Goal: Task Accomplishment & Management: Use online tool/utility

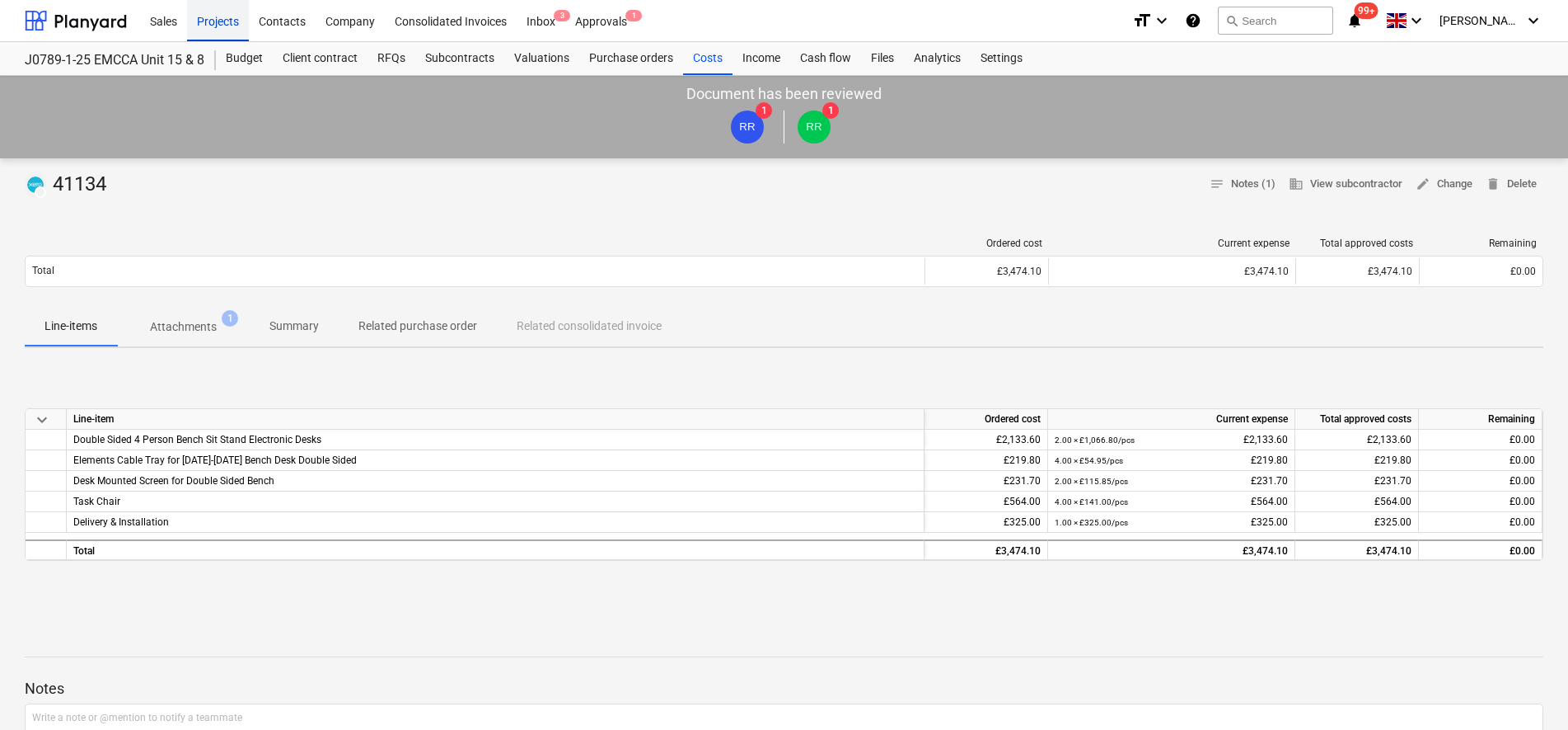
click at [212, 27] on div "Projects" at bounding box center [218, 20] width 62 height 43
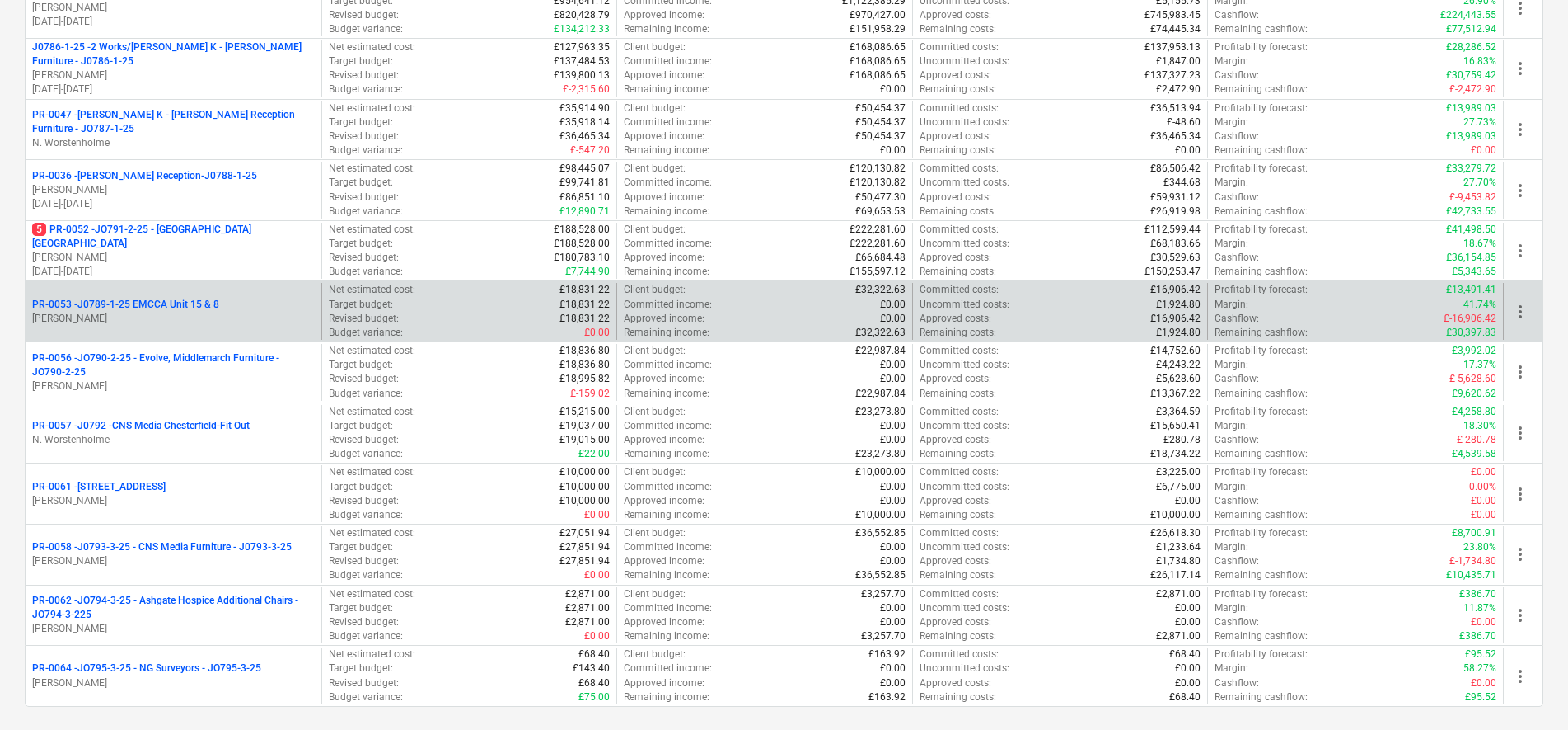
scroll to position [412, 0]
click at [220, 302] on div "PR-0053 - J0789-1-25 EMCCA Unit 15 & 8" at bounding box center [174, 303] width 283 height 14
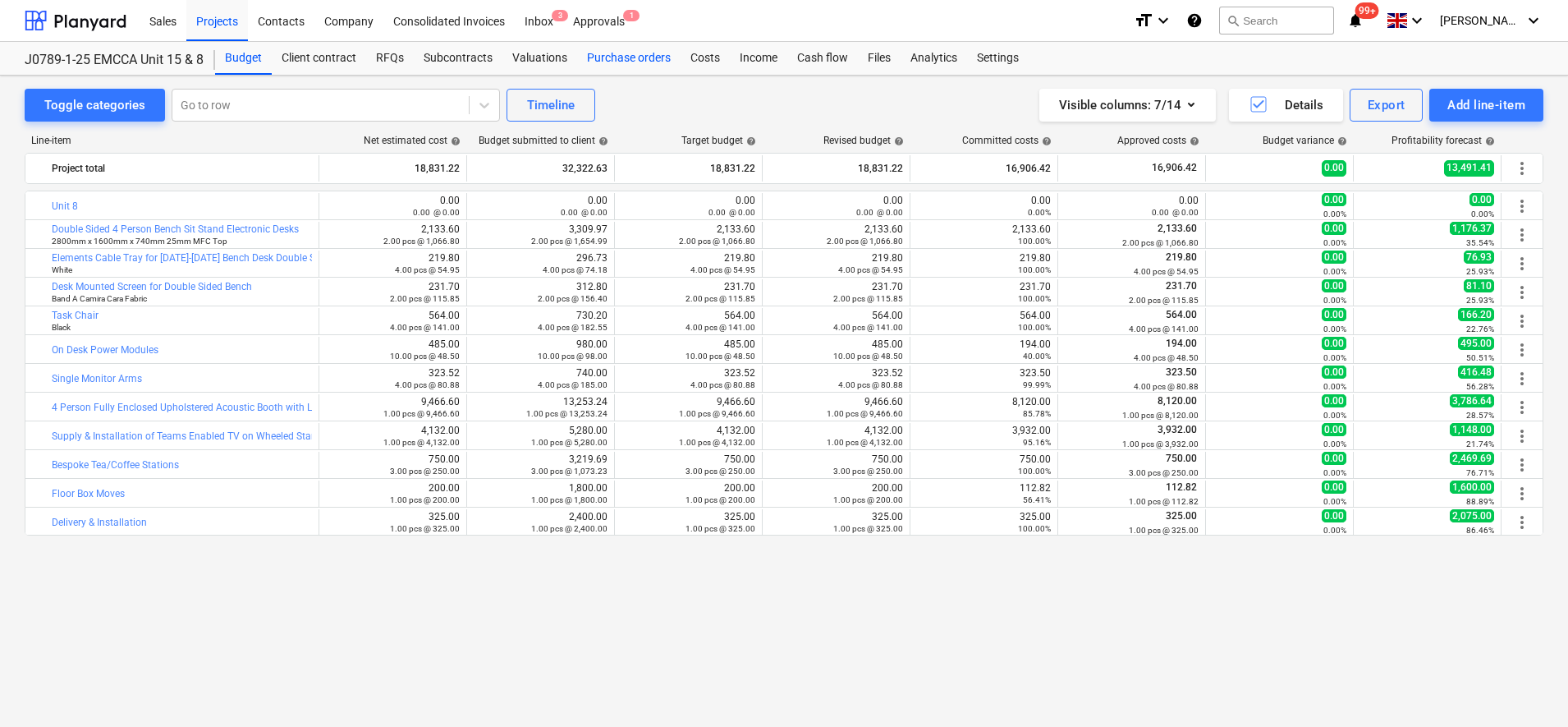
click at [627, 60] on div "Purchase orders" at bounding box center [628, 59] width 103 height 33
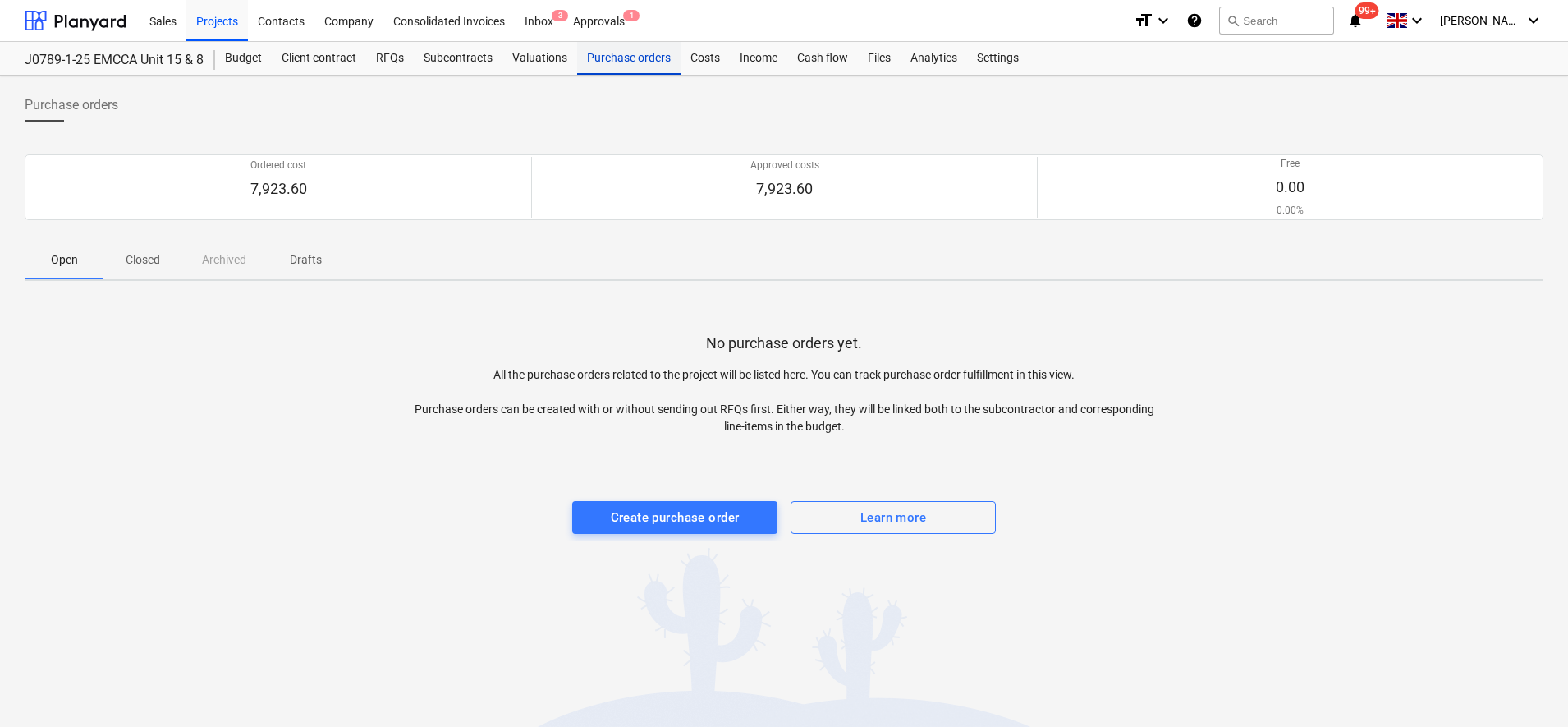
click at [625, 54] on div "Purchase orders" at bounding box center [628, 59] width 103 height 33
click at [654, 505] on button "Create purchase order" at bounding box center [674, 517] width 205 height 33
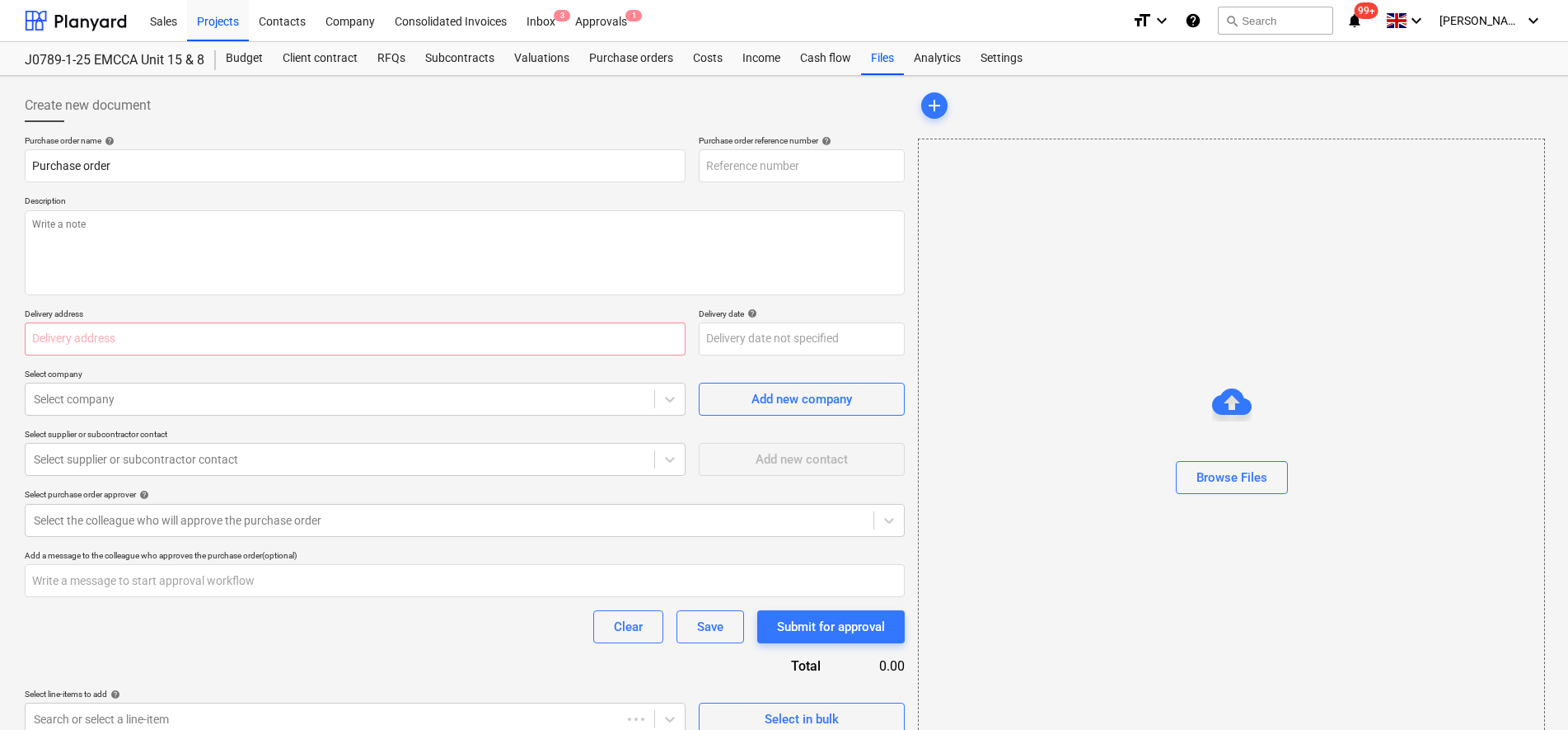
type textarea "x"
type input "PR-0053-PO-005"
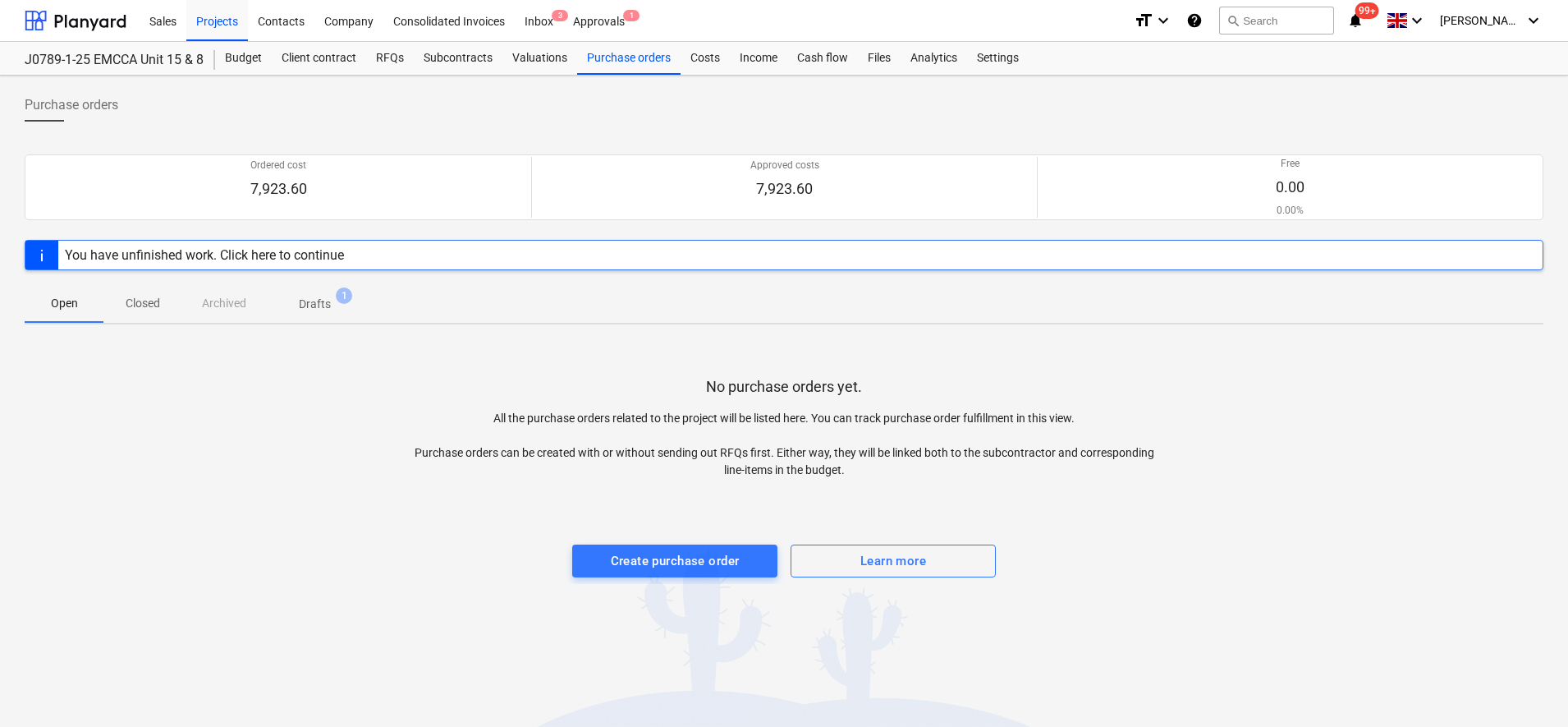
click at [299, 277] on div at bounding box center [784, 277] width 1519 height 13
click at [311, 298] on p "Drafts" at bounding box center [315, 304] width 32 height 17
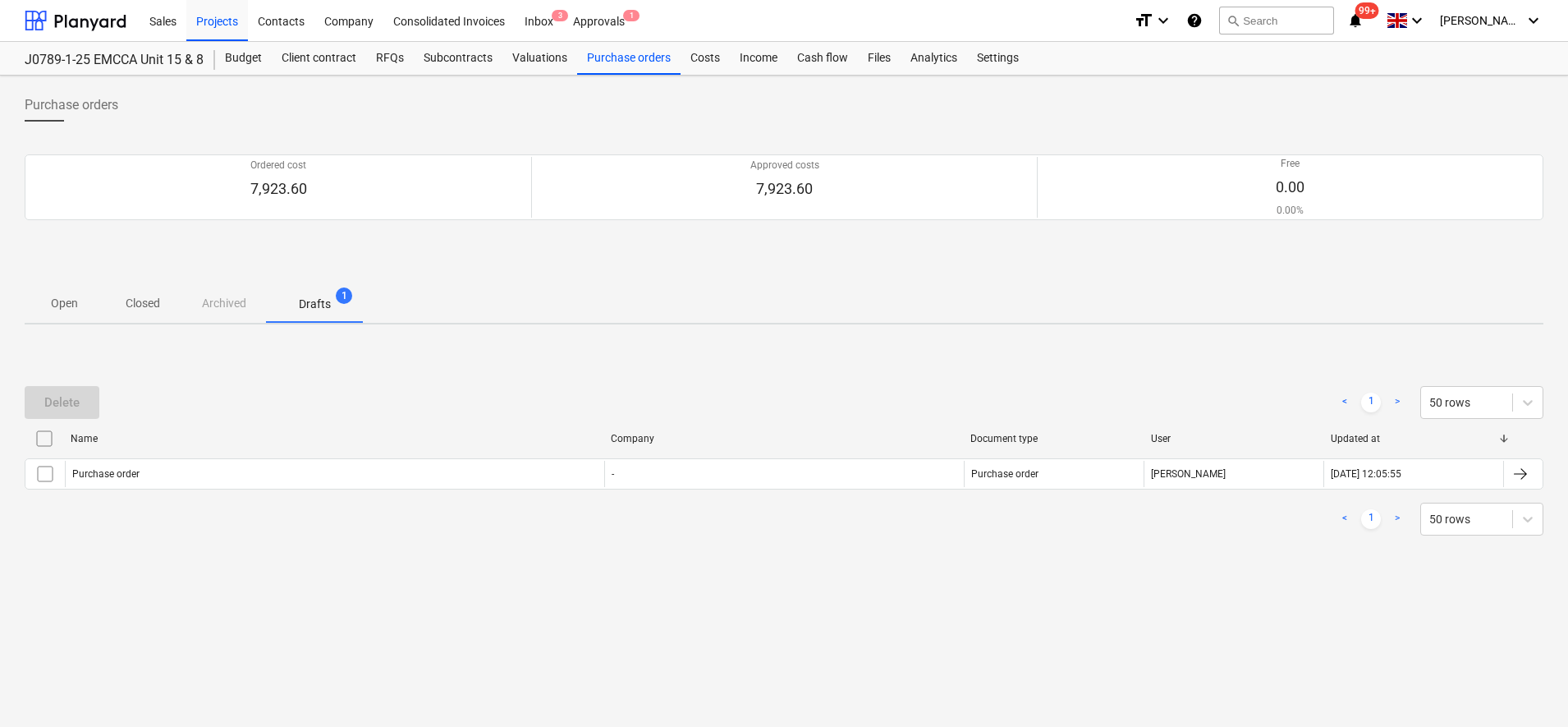
click at [0, 483] on html "Sales Projects Contacts Company Consolidated Invoices Inbox 3 Approvals 1 forma…" at bounding box center [784, 364] width 1568 height 727
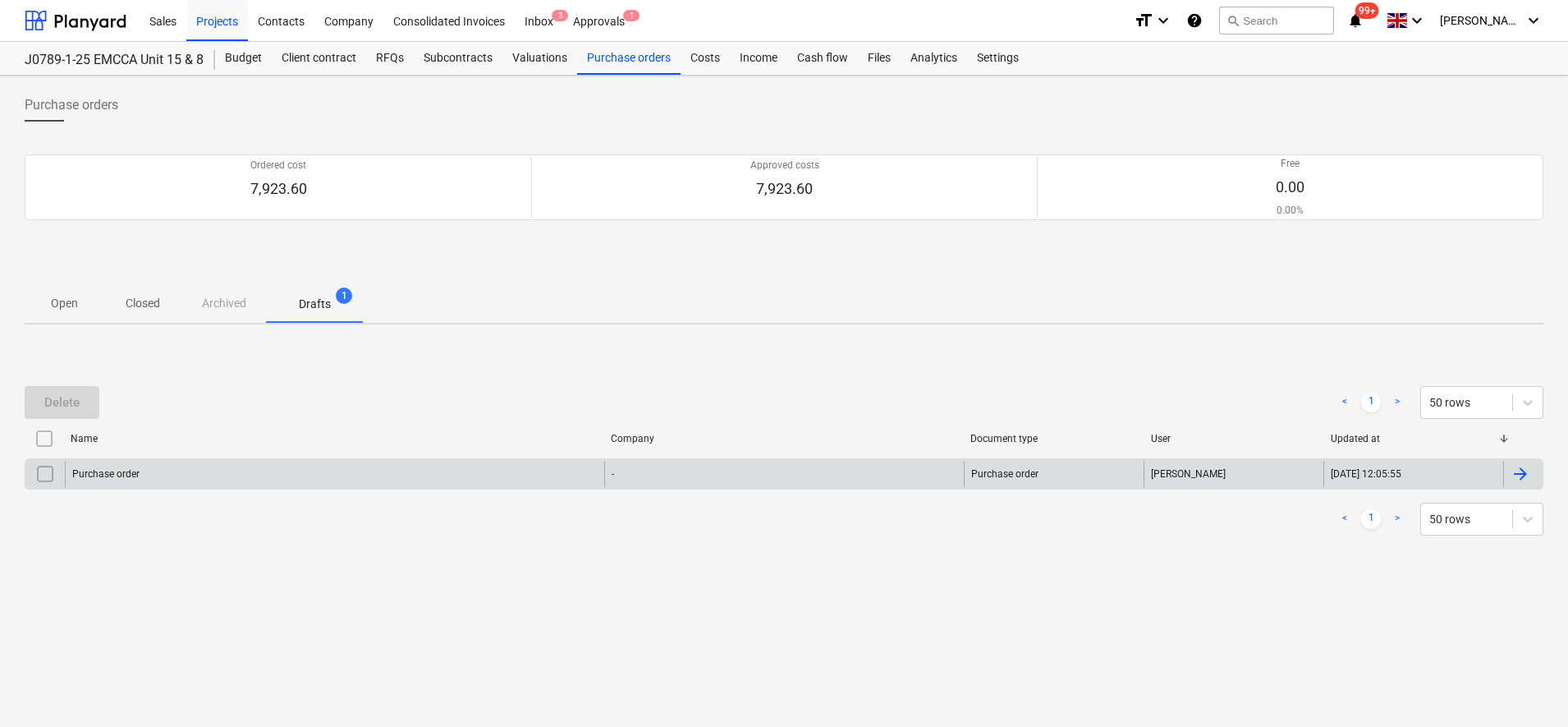
click at [70, 478] on div "Purchase order" at bounding box center [334, 474] width 539 height 27
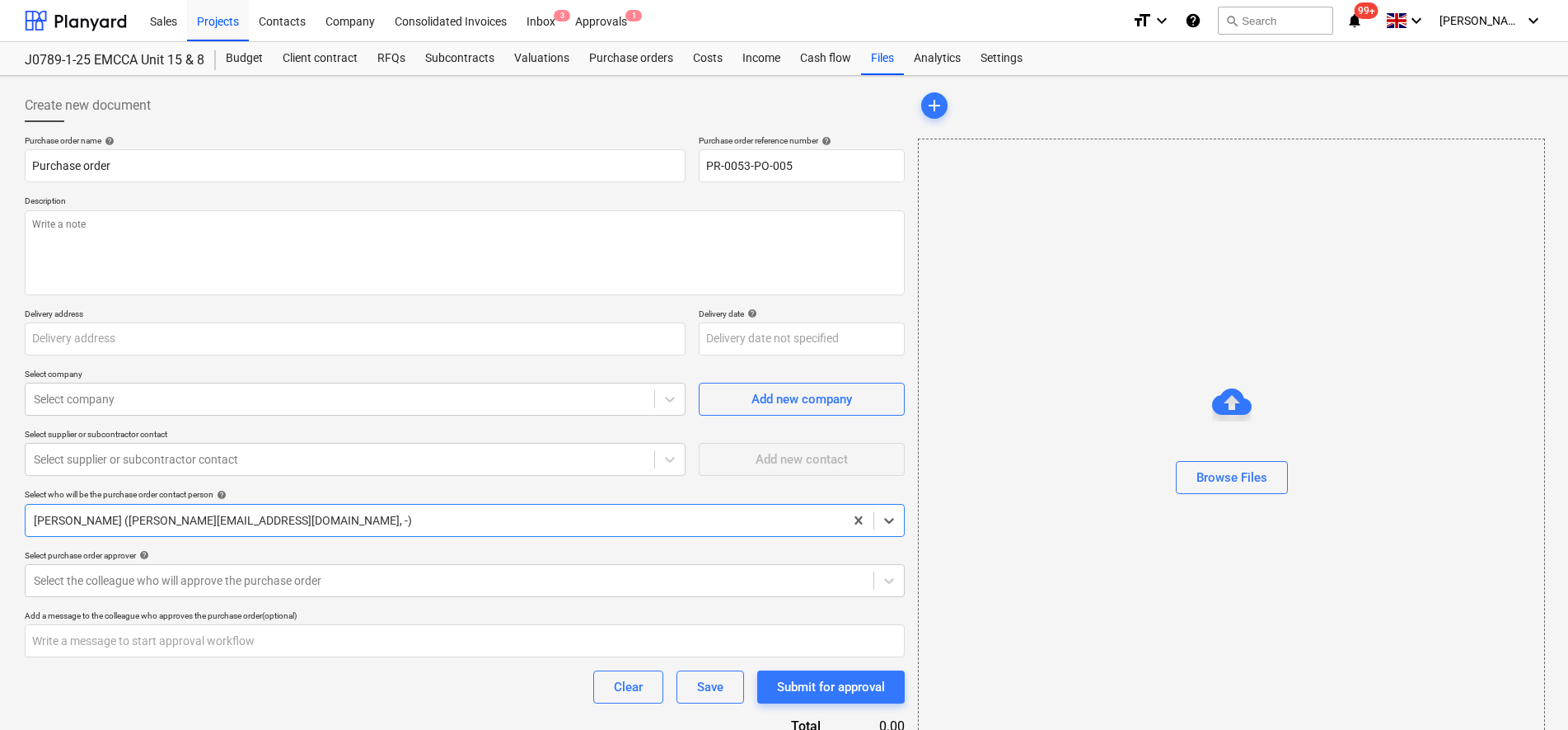
type textarea "x"
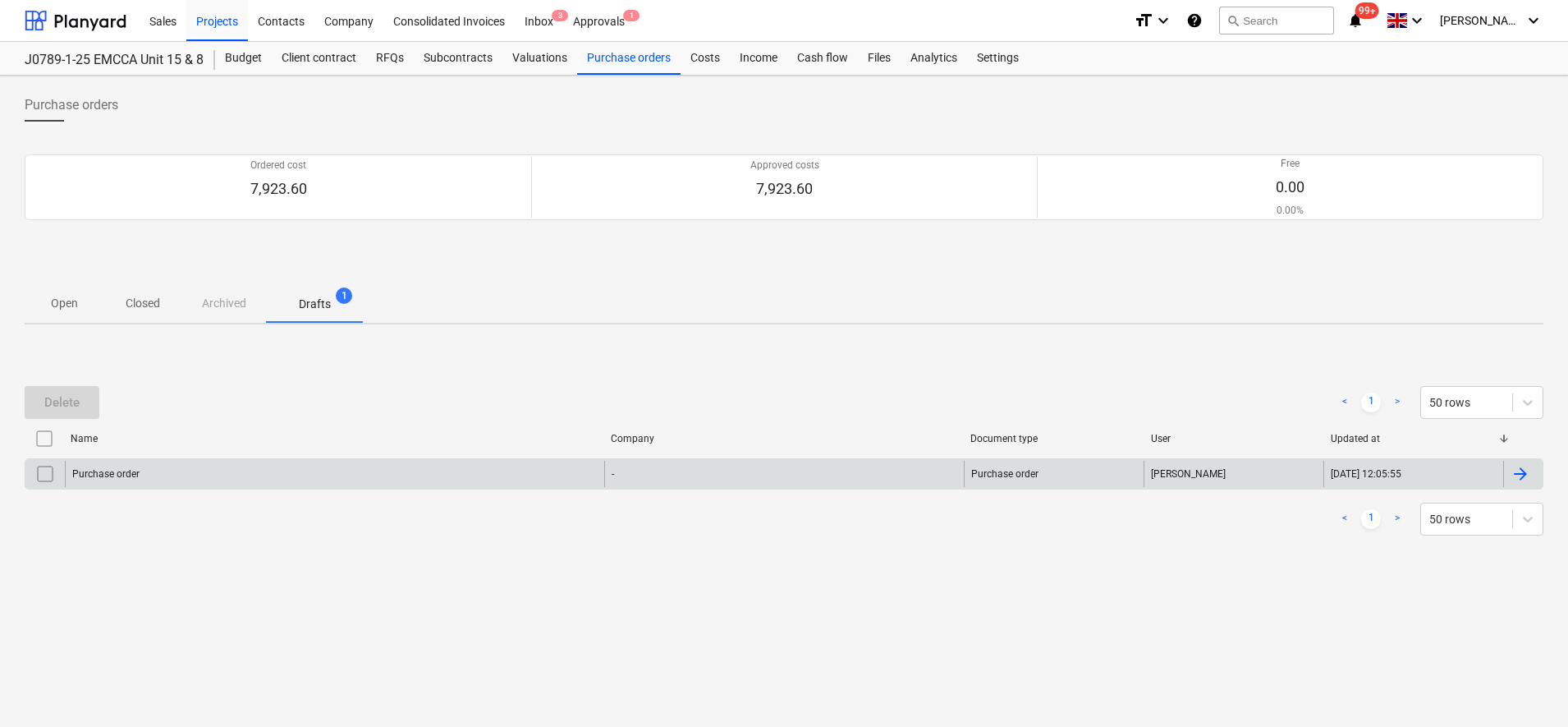
click at [43, 474] on input "checkbox" at bounding box center [45, 474] width 27 height 27
click at [76, 406] on div "Delete" at bounding box center [62, 402] width 35 height 21
